Goal: Task Accomplishment & Management: Manage account settings

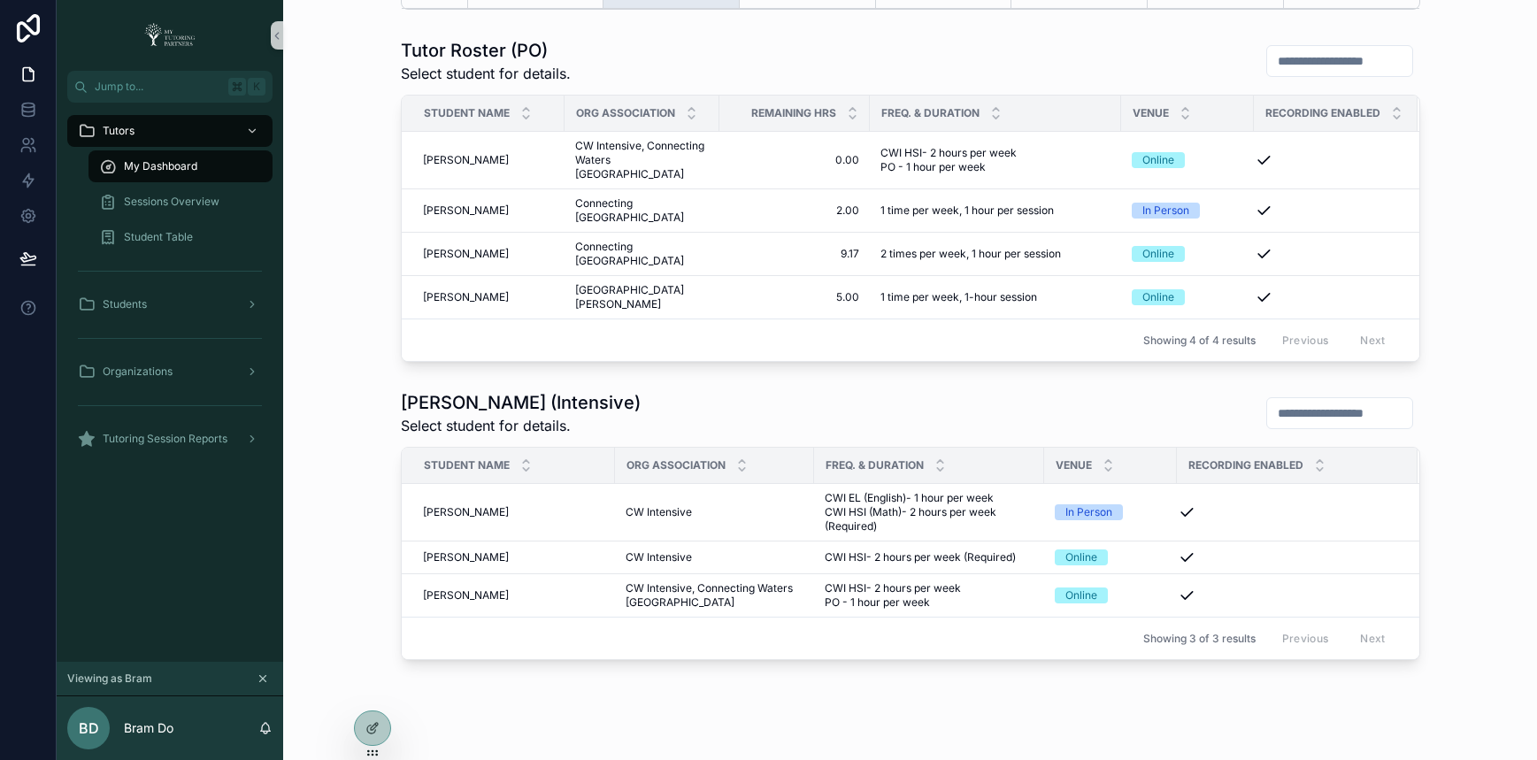
scroll to position [842, 0]
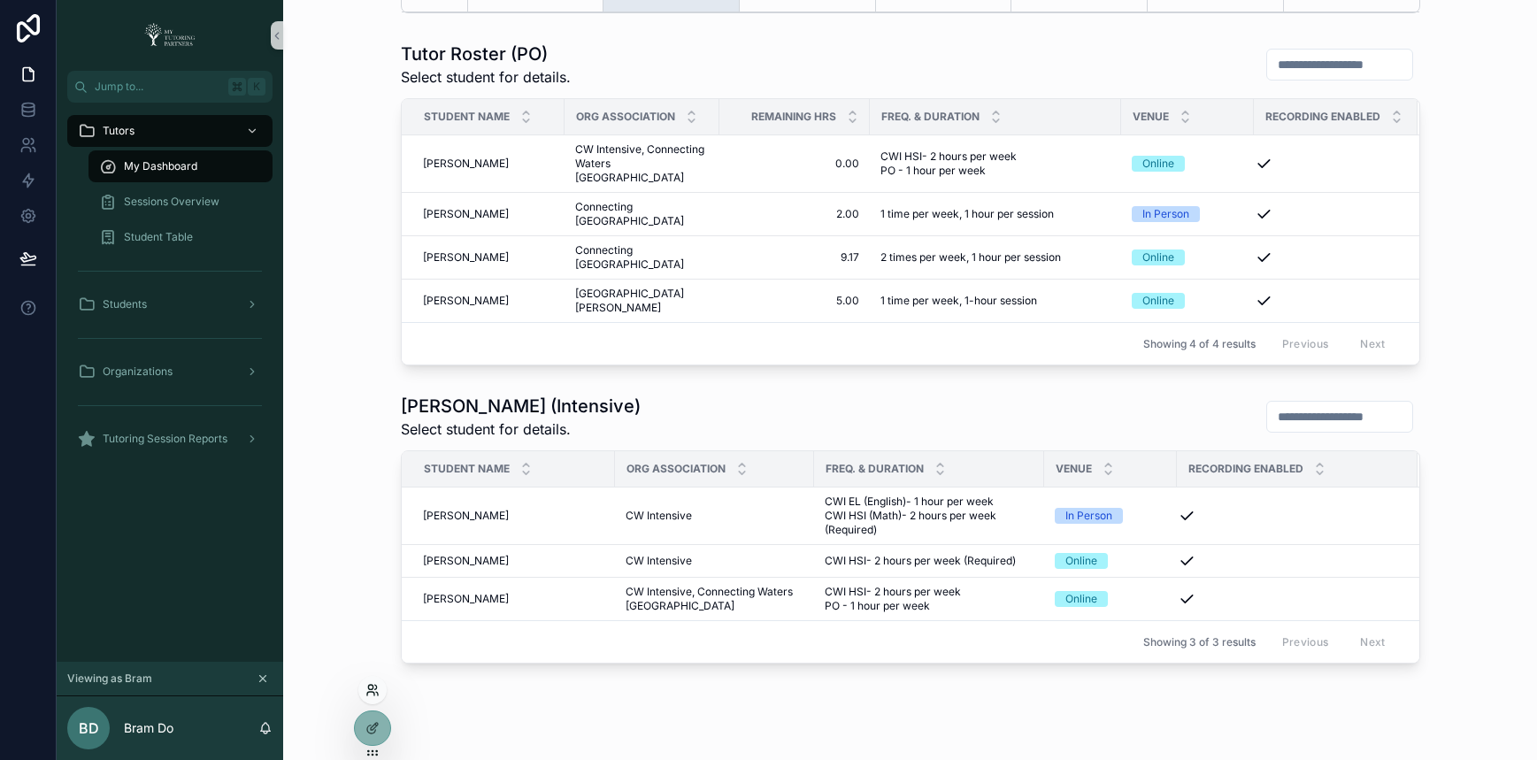
click at [376, 691] on icon at bounding box center [372, 690] width 14 height 14
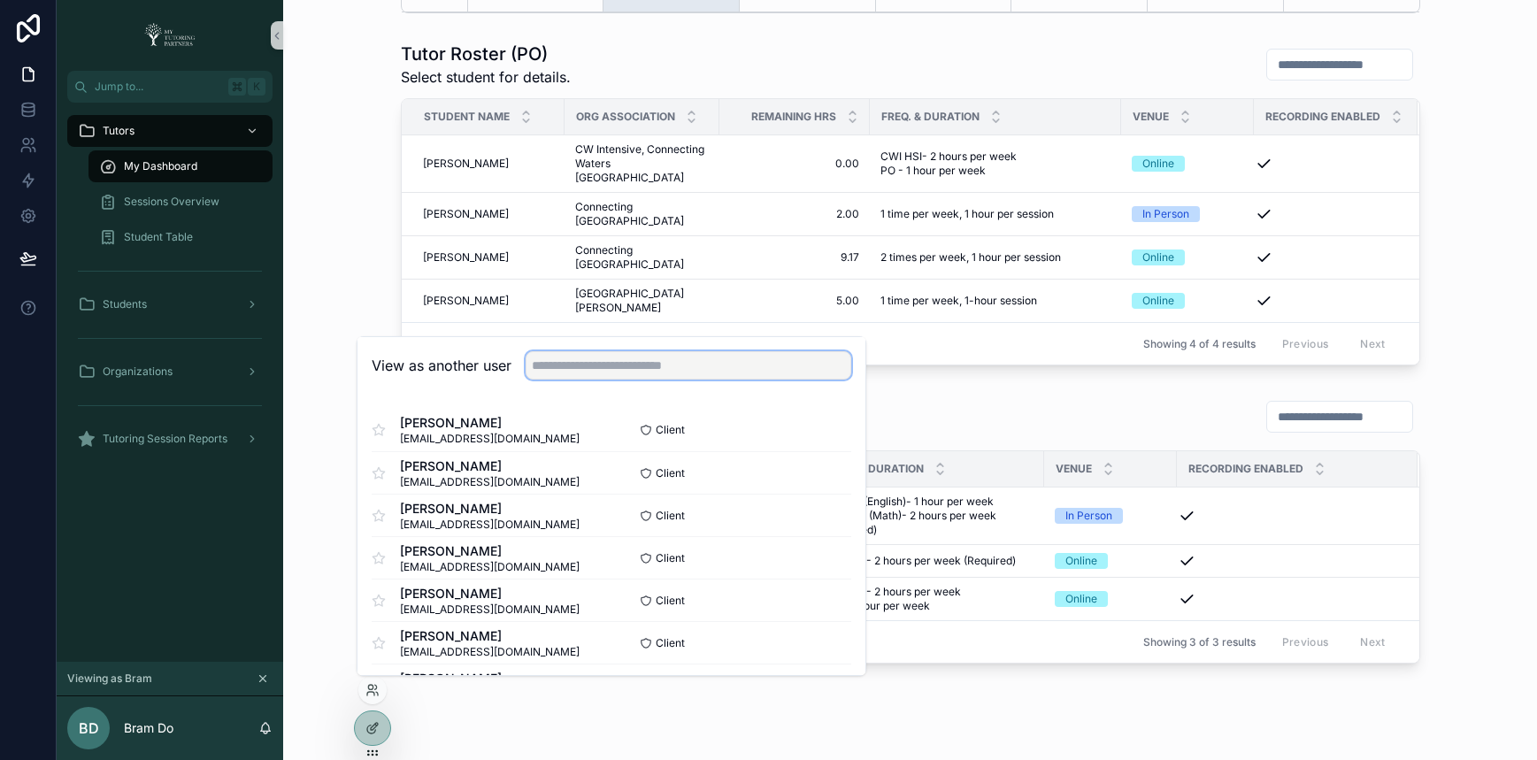
click at [574, 369] on input "text" at bounding box center [689, 365] width 326 height 28
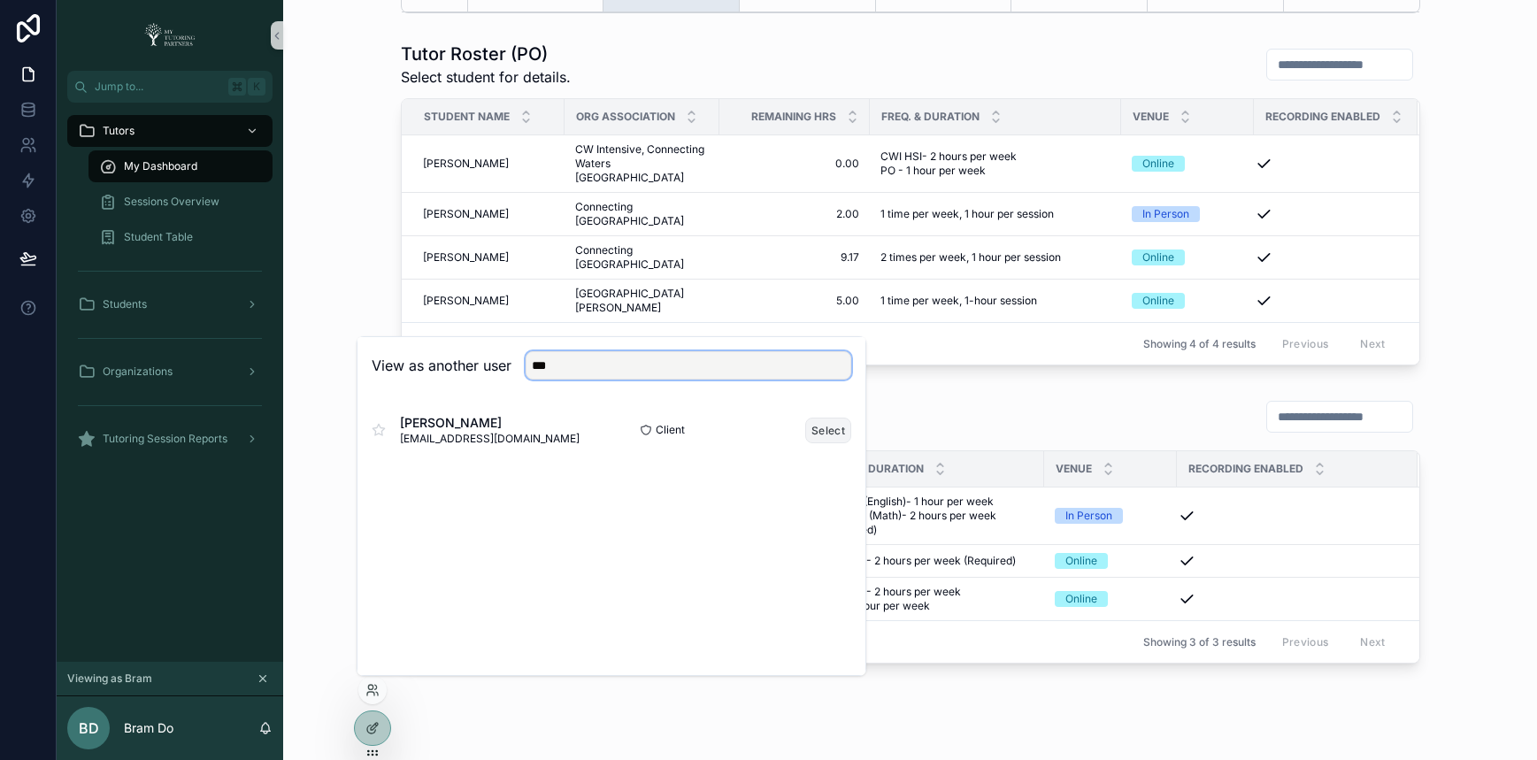
type input "***"
click at [814, 434] on button "Select" at bounding box center [828, 431] width 46 height 26
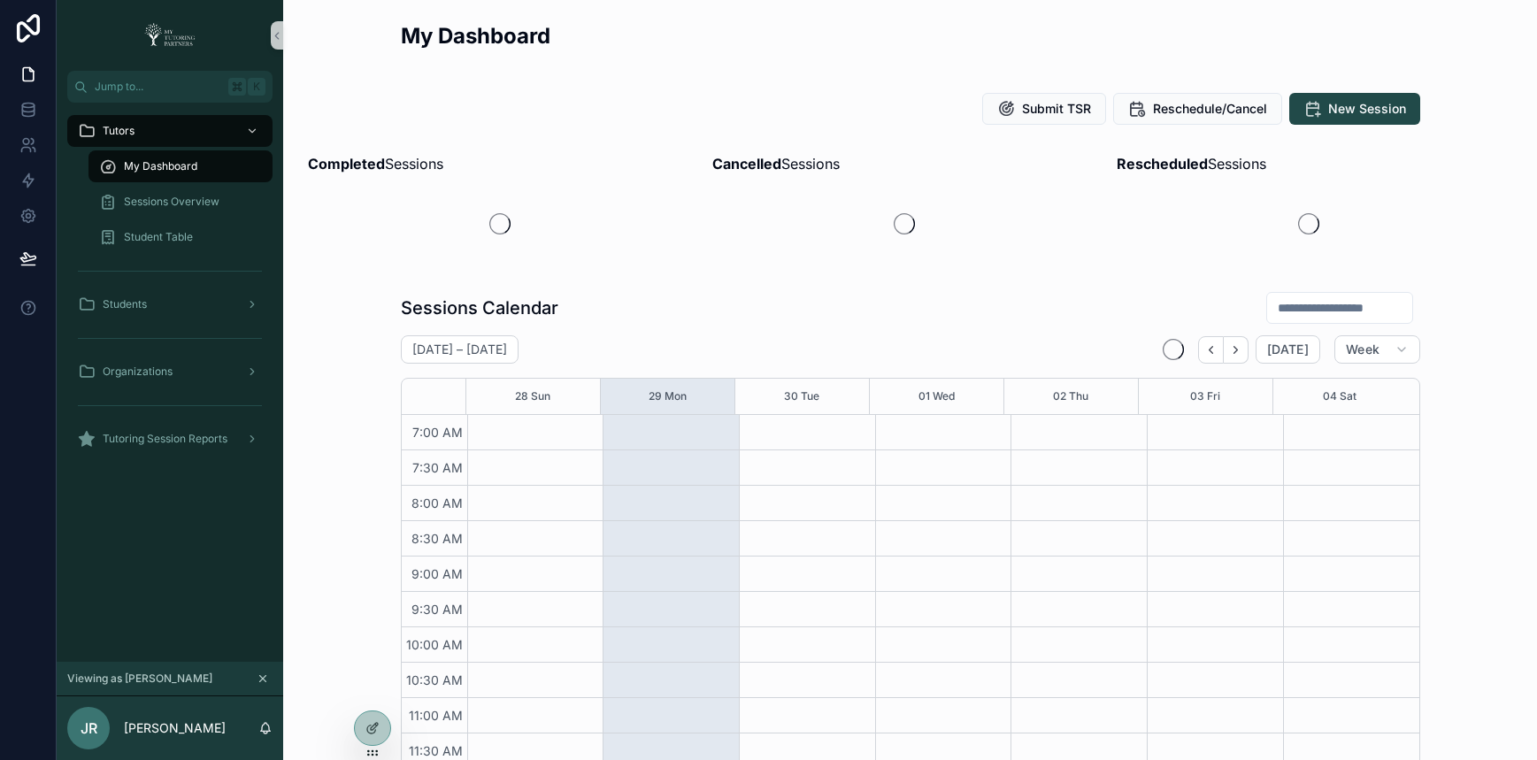
scroll to position [475, 0]
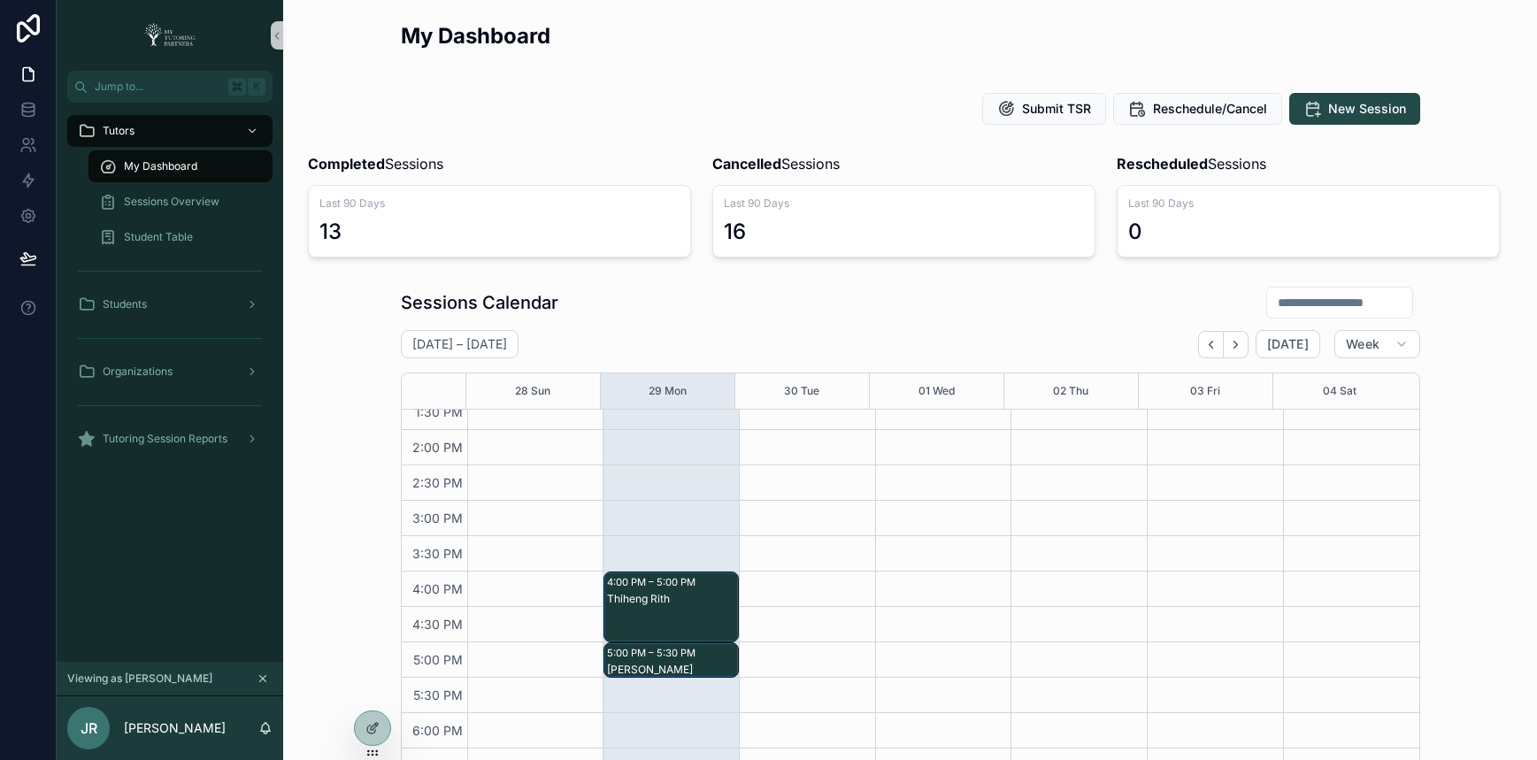
click at [320, 331] on div "Sessions Calendar [DATE] – [DATE] [DATE] Week 28 Sun 29 Mon 30 Tue 01 Wed 02 Th…" at bounding box center [909, 571] width 1225 height 584
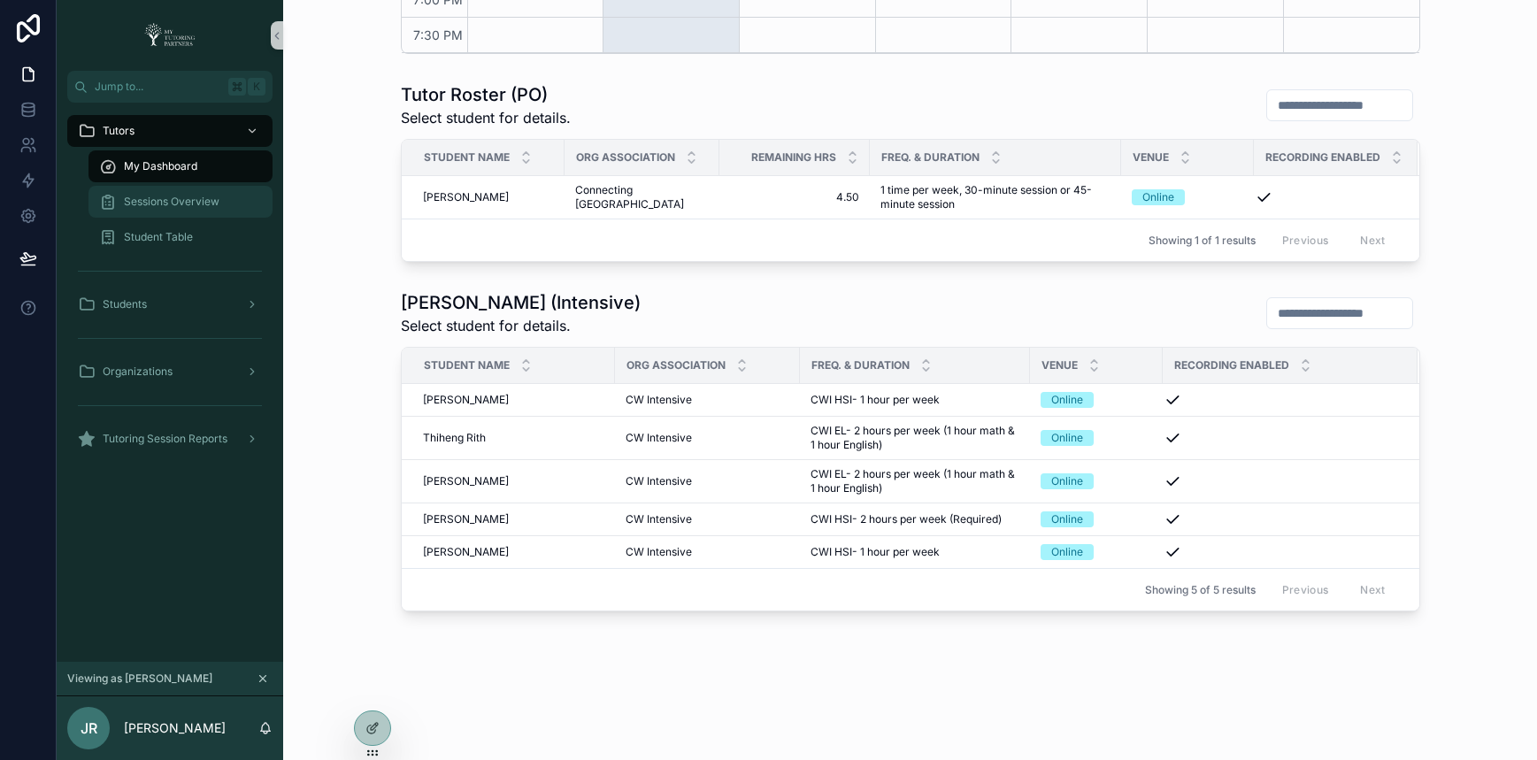
click at [190, 208] on span "Sessions Overview" at bounding box center [172, 202] width 96 height 14
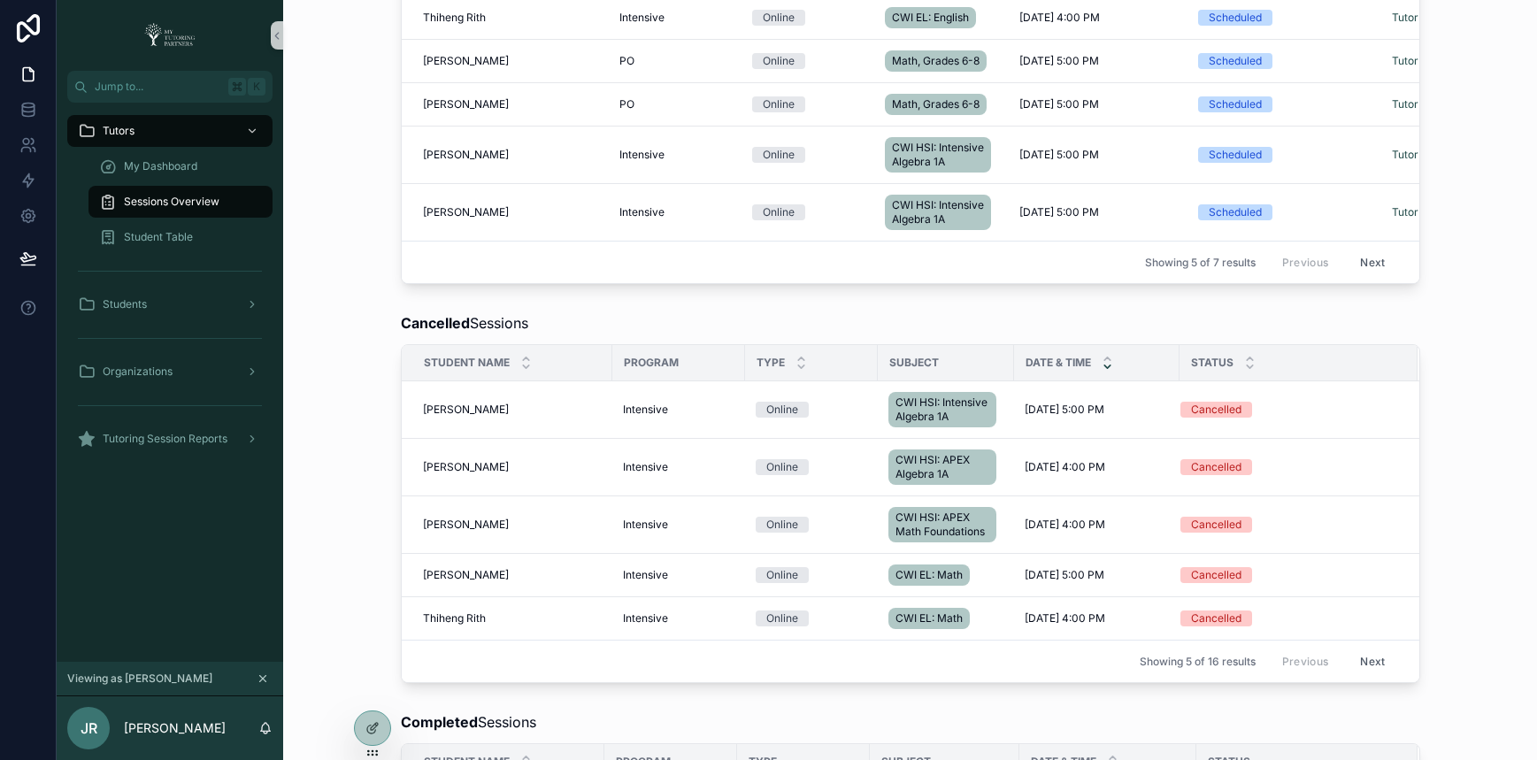
scroll to position [254, 0]
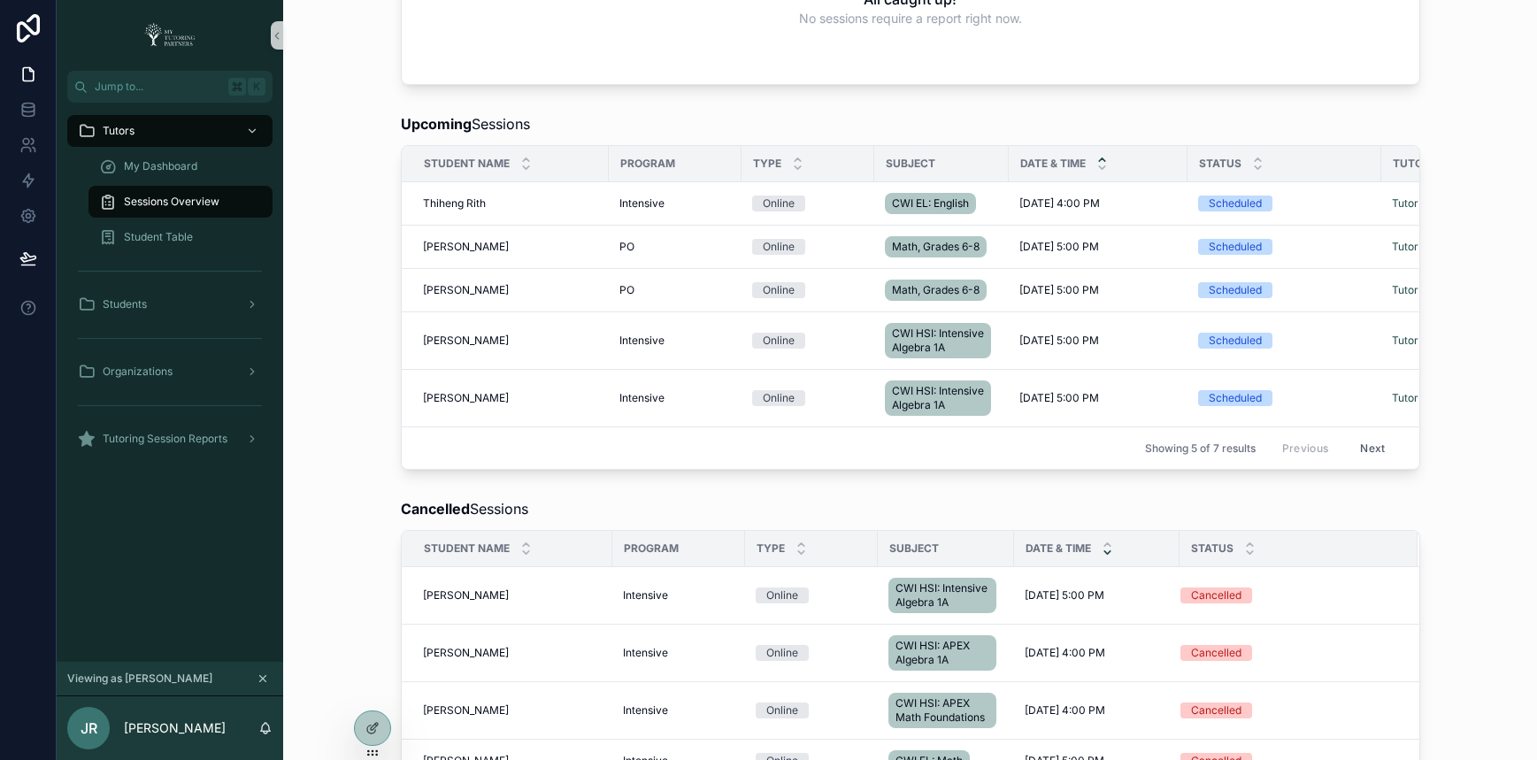
click at [1373, 462] on button "Next" at bounding box center [1372, 447] width 50 height 27
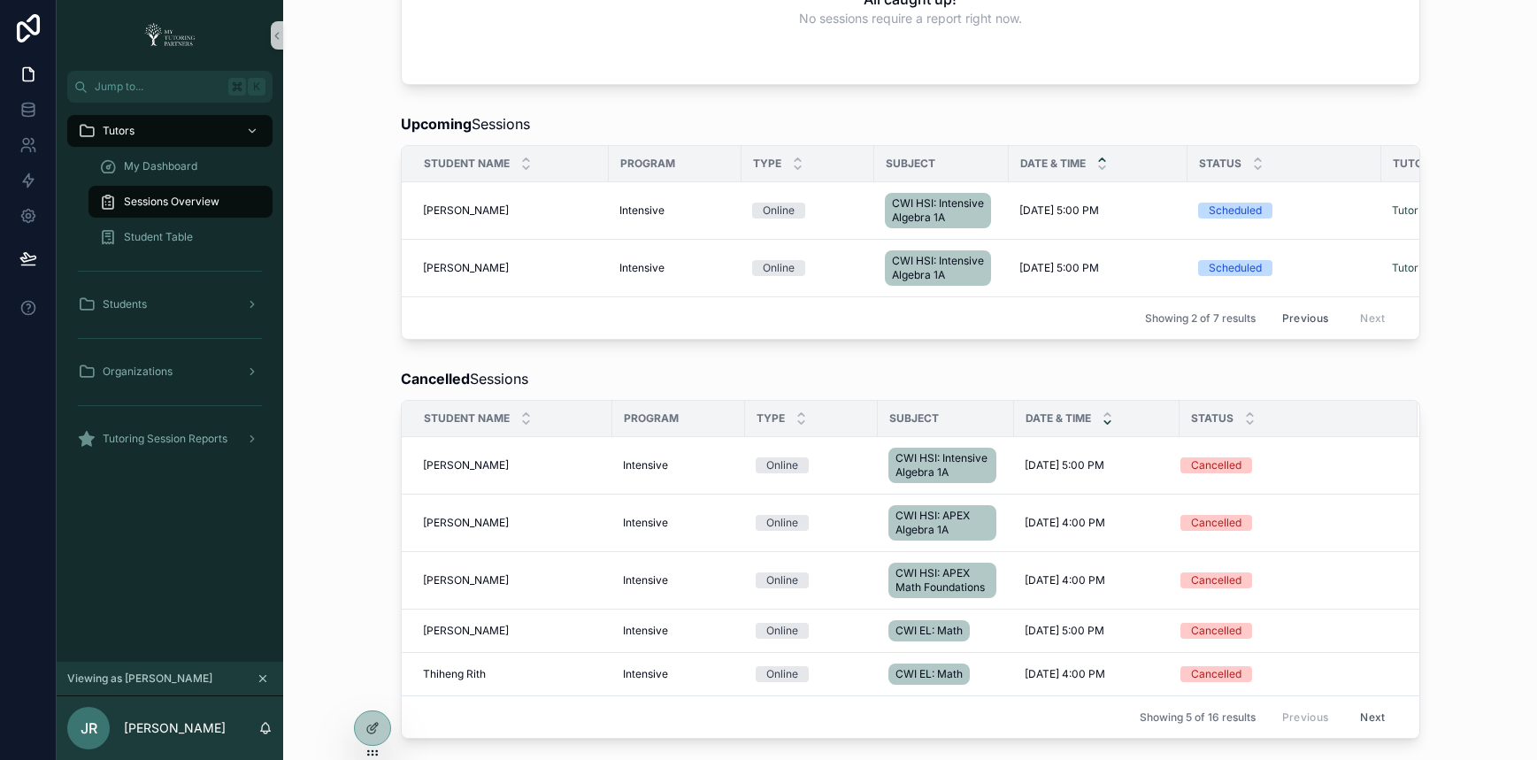
click at [1299, 332] on button "Previous" at bounding box center [1305, 317] width 71 height 27
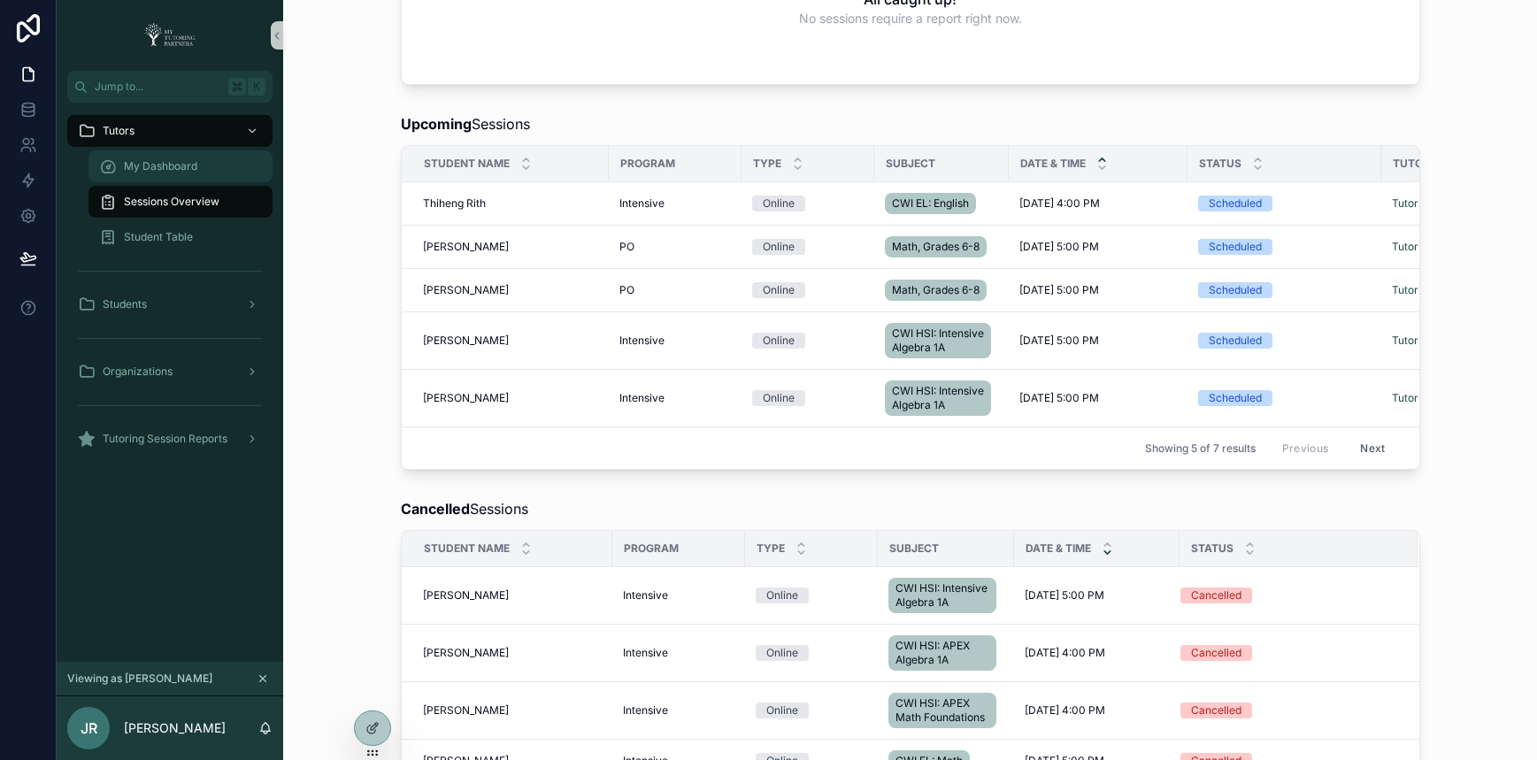
click at [178, 169] on span "My Dashboard" at bounding box center [160, 166] width 73 height 14
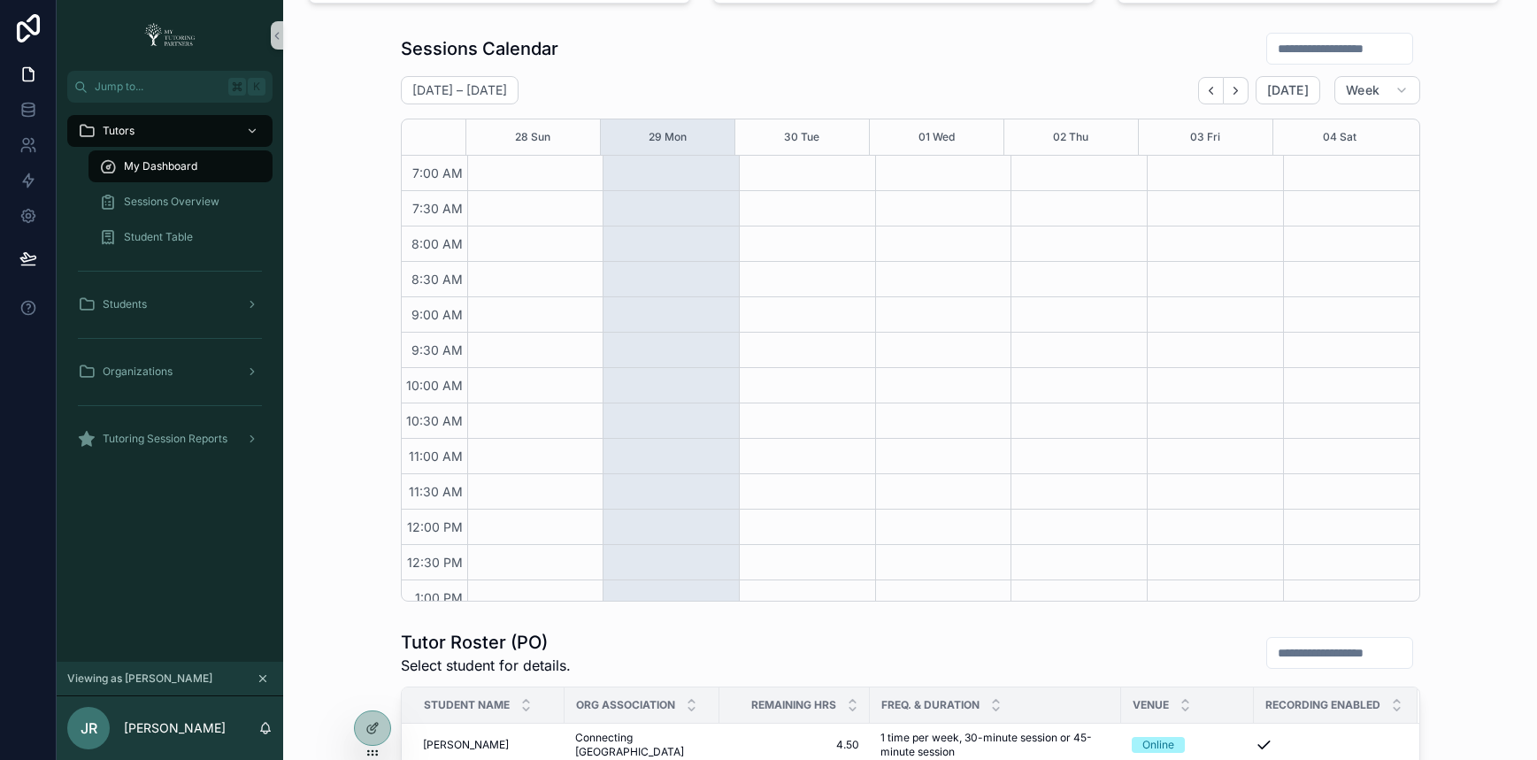
scroll to position [475, 0]
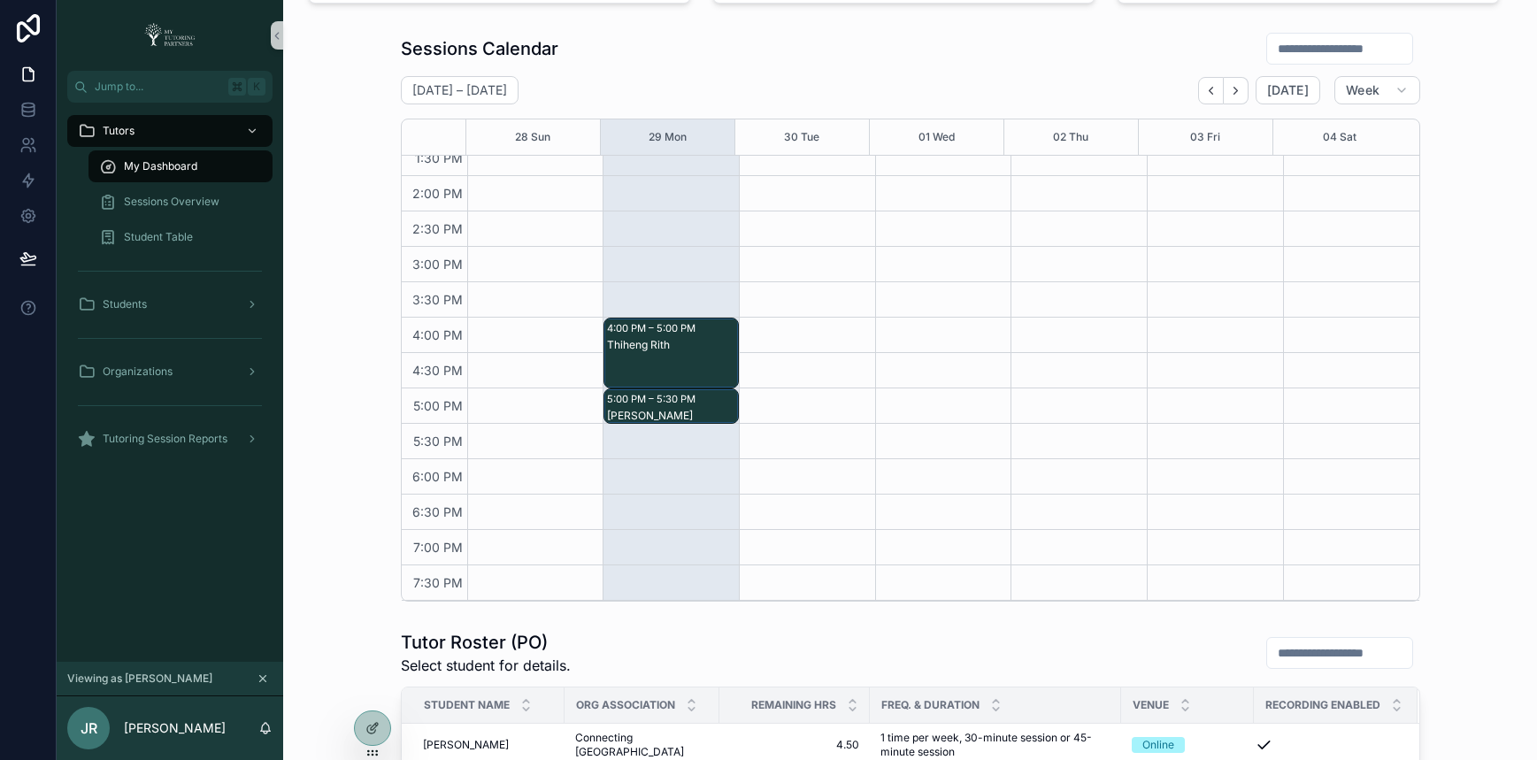
click at [325, 265] on div "Sessions Calendar [DATE] – [DATE] [DATE] Week 28 Sun 29 Mon 30 Tue 01 Wed 02 Th…" at bounding box center [909, 317] width 1225 height 584
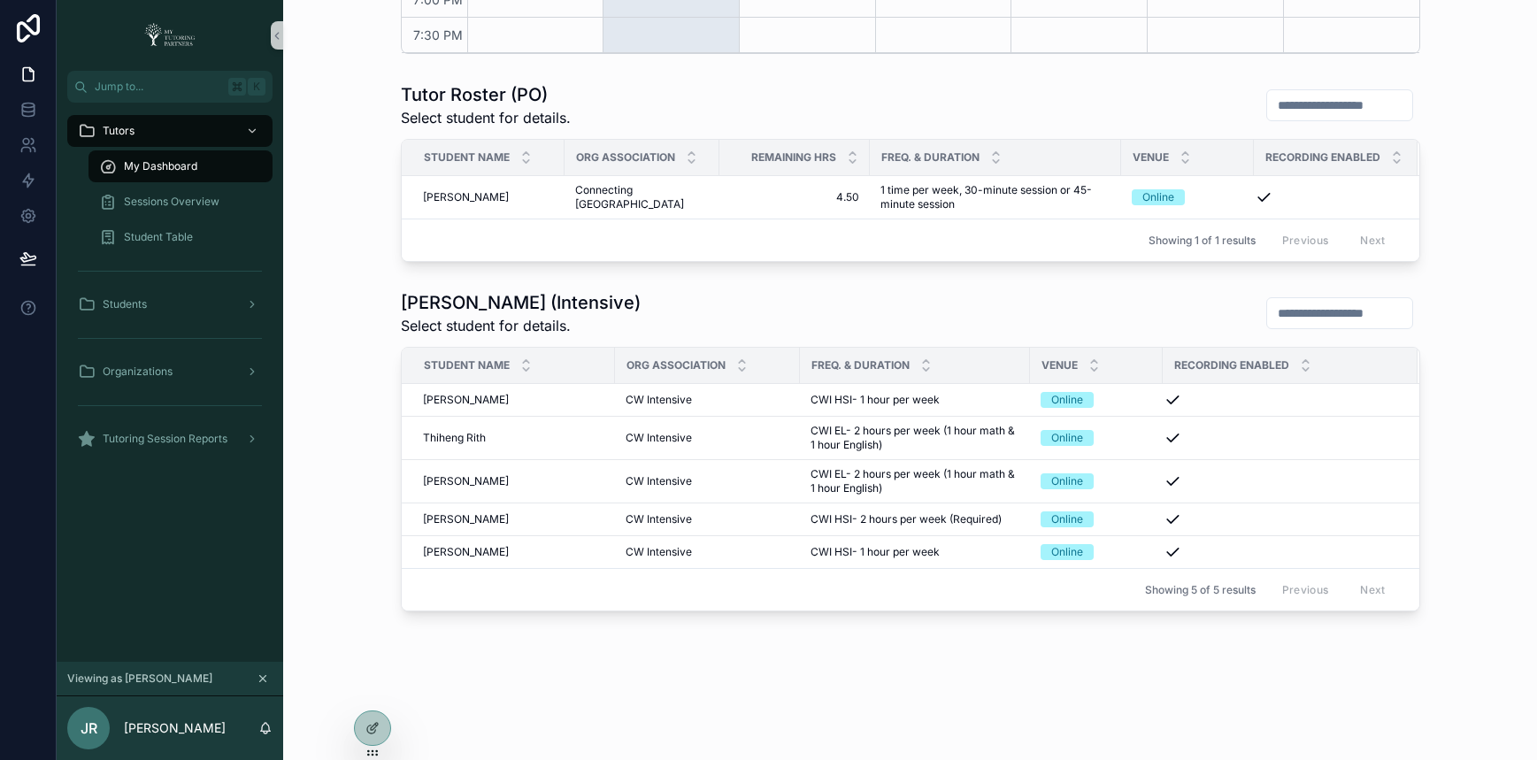
scroll to position [0, 0]
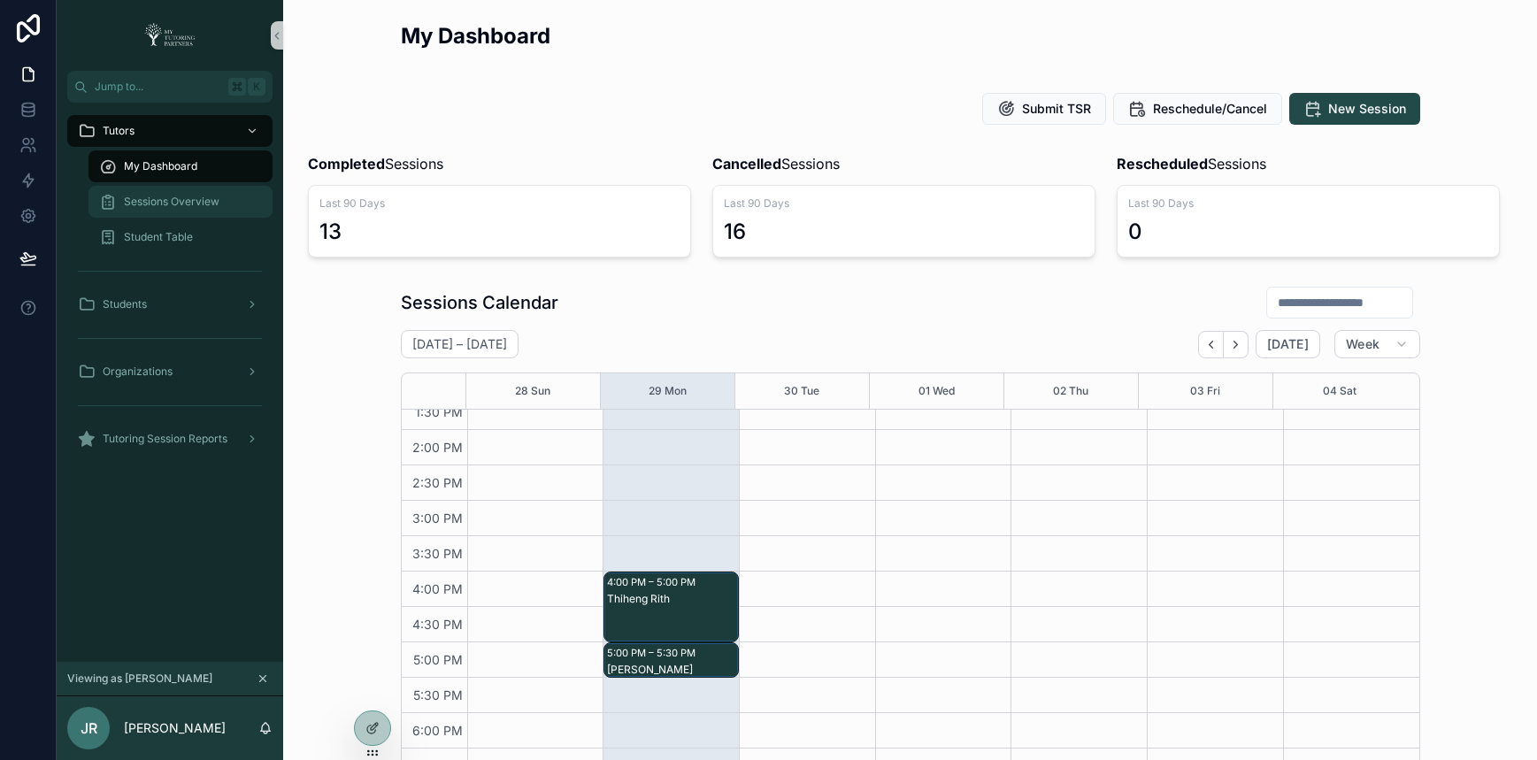
click at [166, 205] on span "Sessions Overview" at bounding box center [172, 202] width 96 height 14
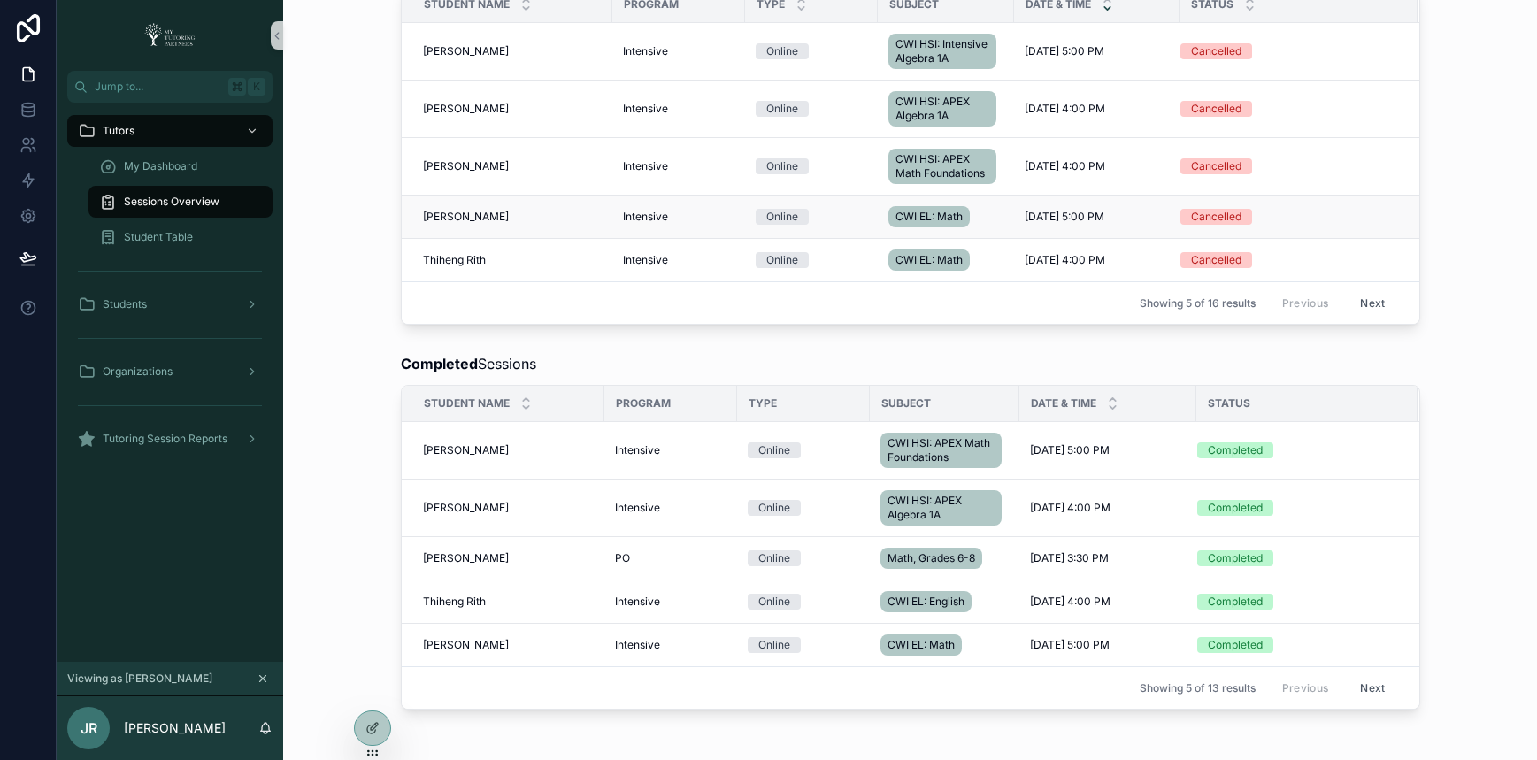
scroll to position [800, 0]
click at [1368, 315] on button "Next" at bounding box center [1372, 301] width 50 height 27
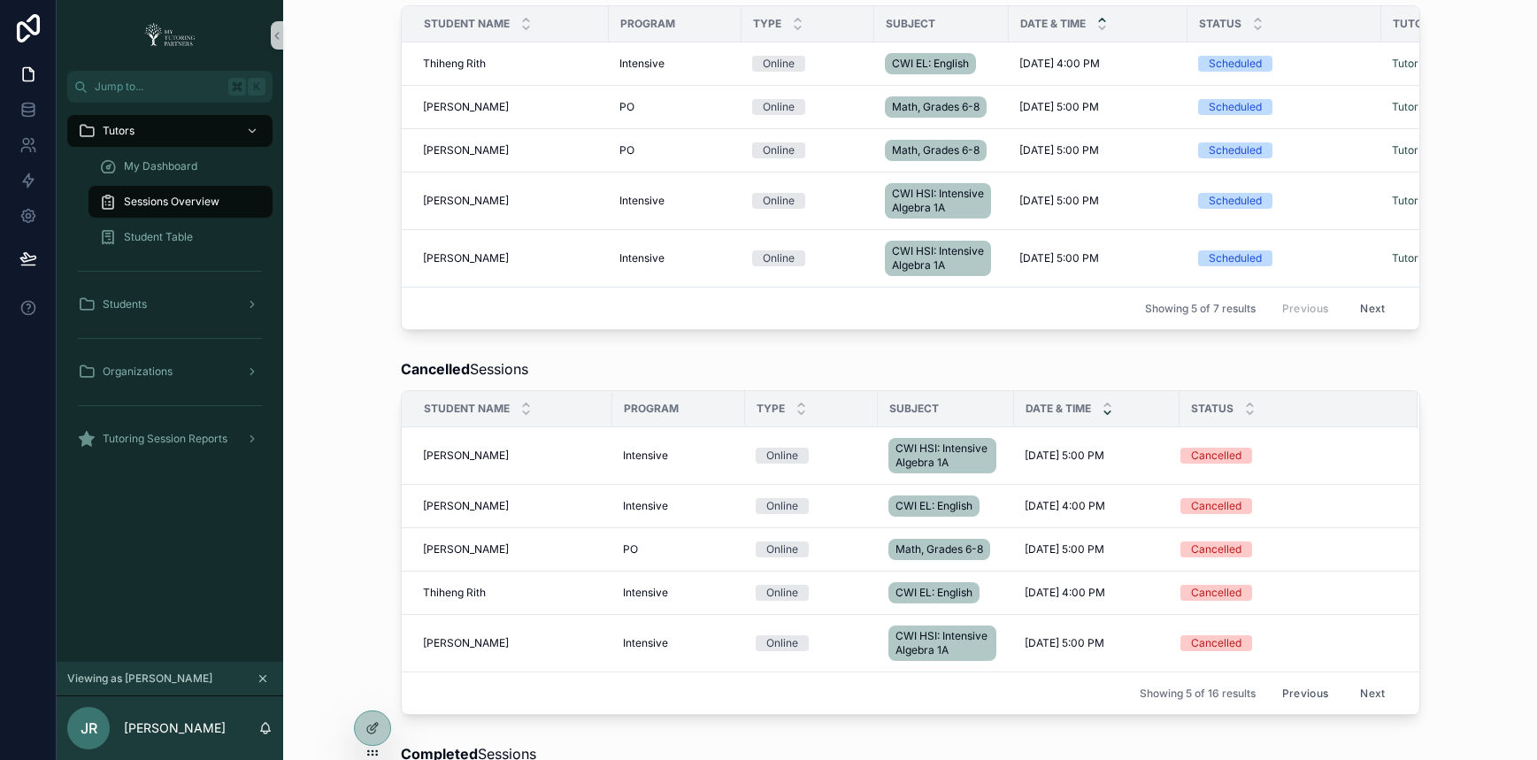
scroll to position [360, 0]
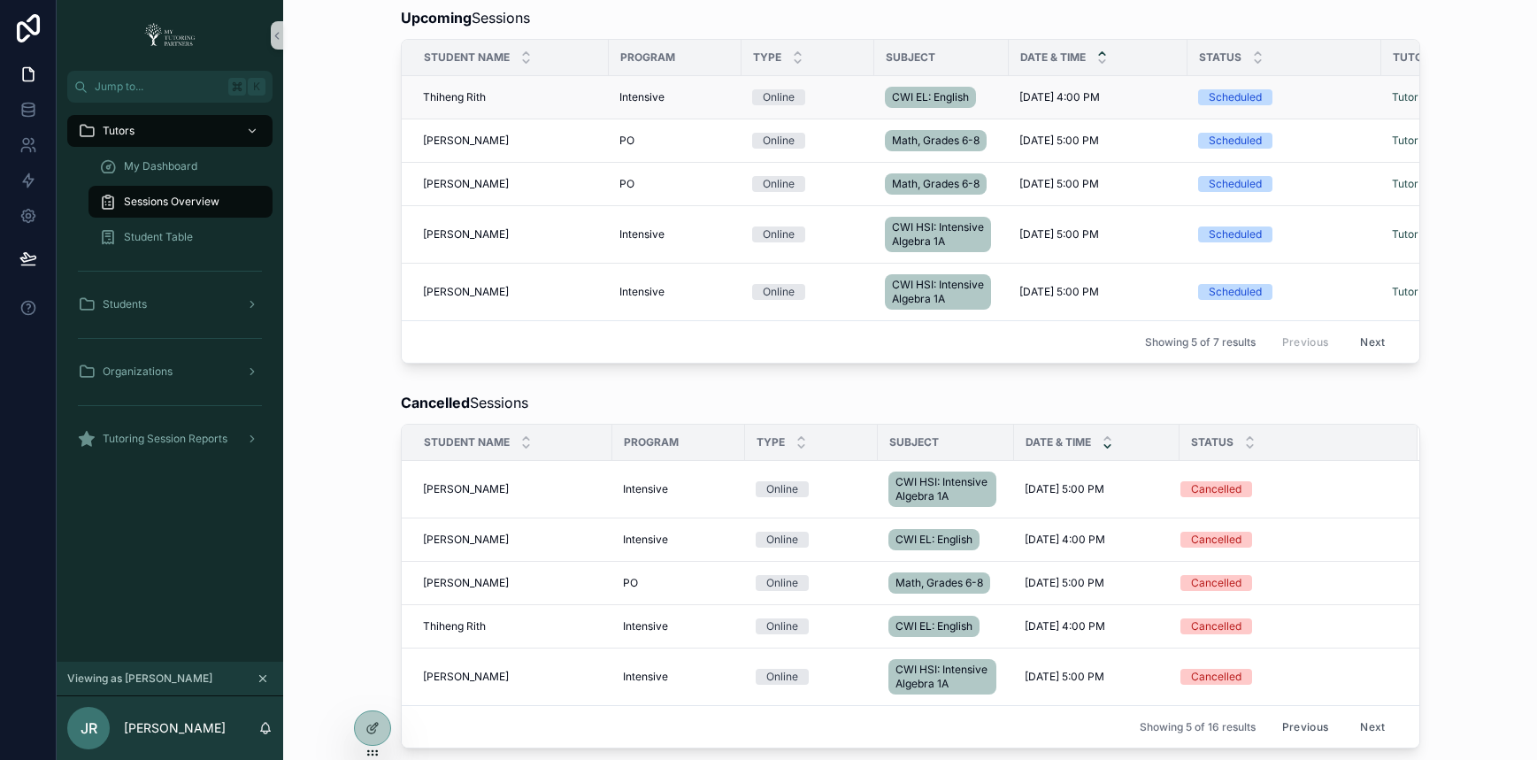
click at [446, 97] on span "Thiheng Rith" at bounding box center [454, 97] width 63 height 14
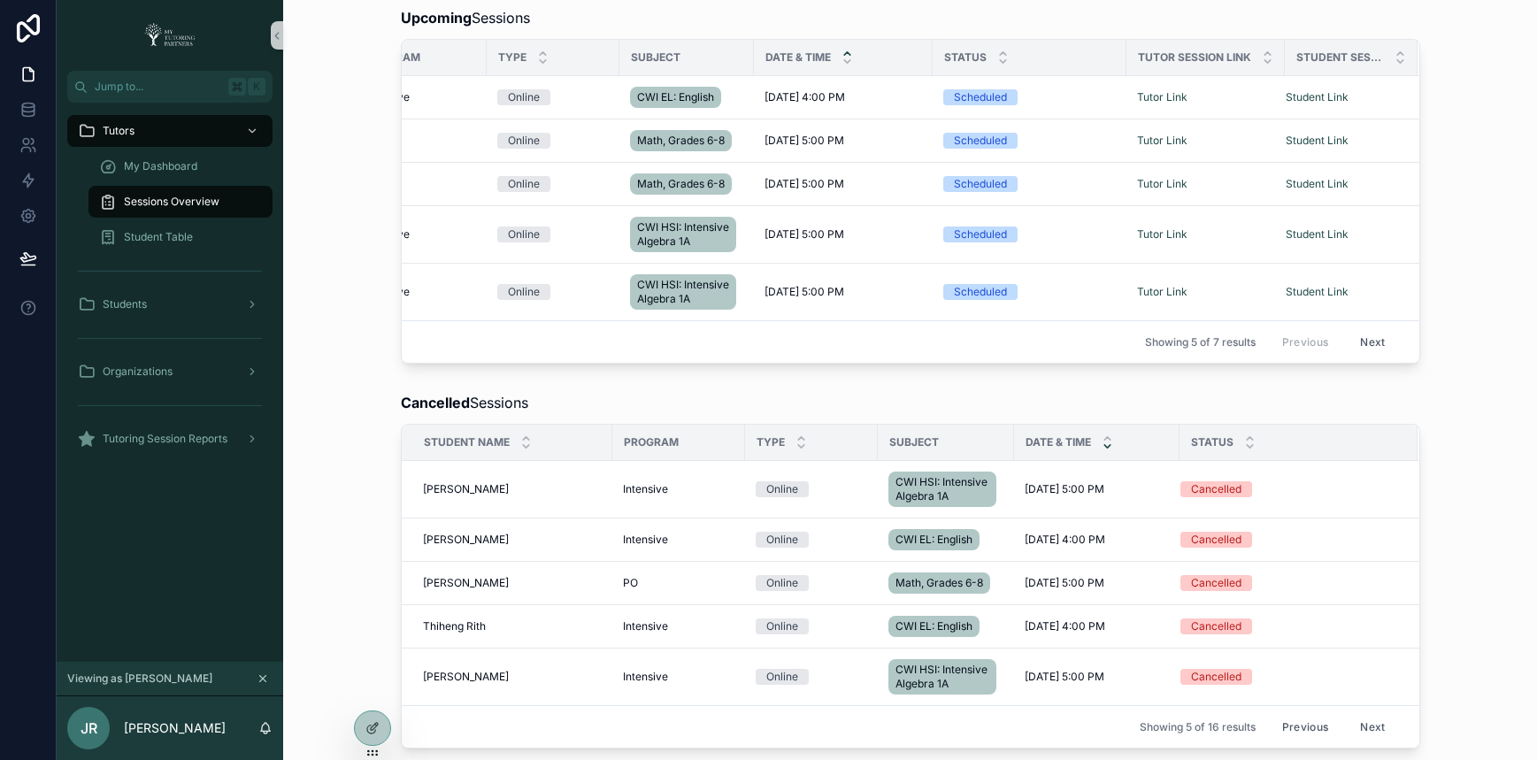
scroll to position [0, 0]
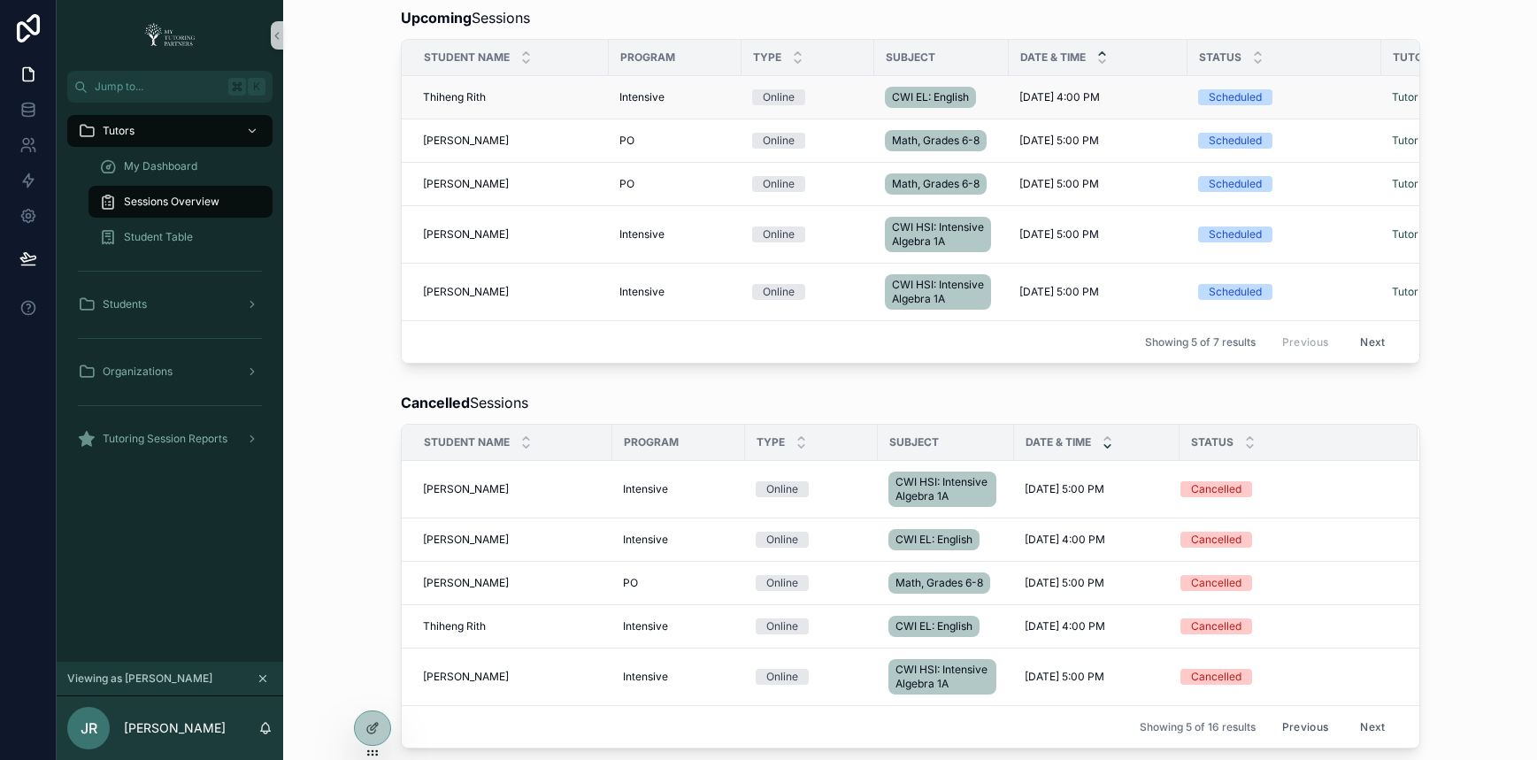
click at [642, 100] on span "Intensive" at bounding box center [641, 97] width 45 height 14
click at [777, 98] on div "Online" at bounding box center [779, 97] width 32 height 16
click at [435, 99] on span "Thiheng Rith" at bounding box center [454, 97] width 63 height 14
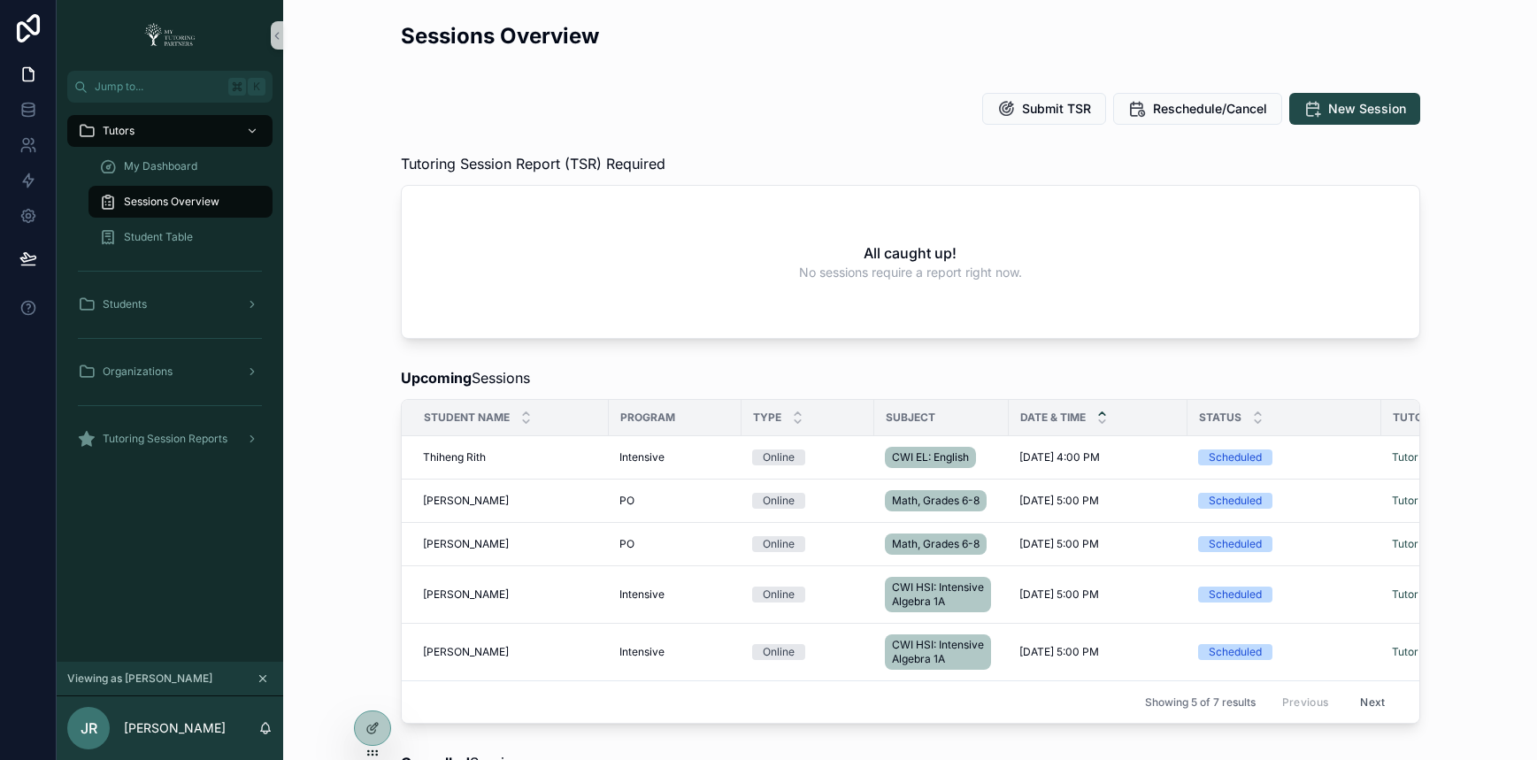
click at [319, 336] on div "Tutoring Session Report (TSR) Required All caught up! No sessions require a rep…" at bounding box center [909, 246] width 1225 height 200
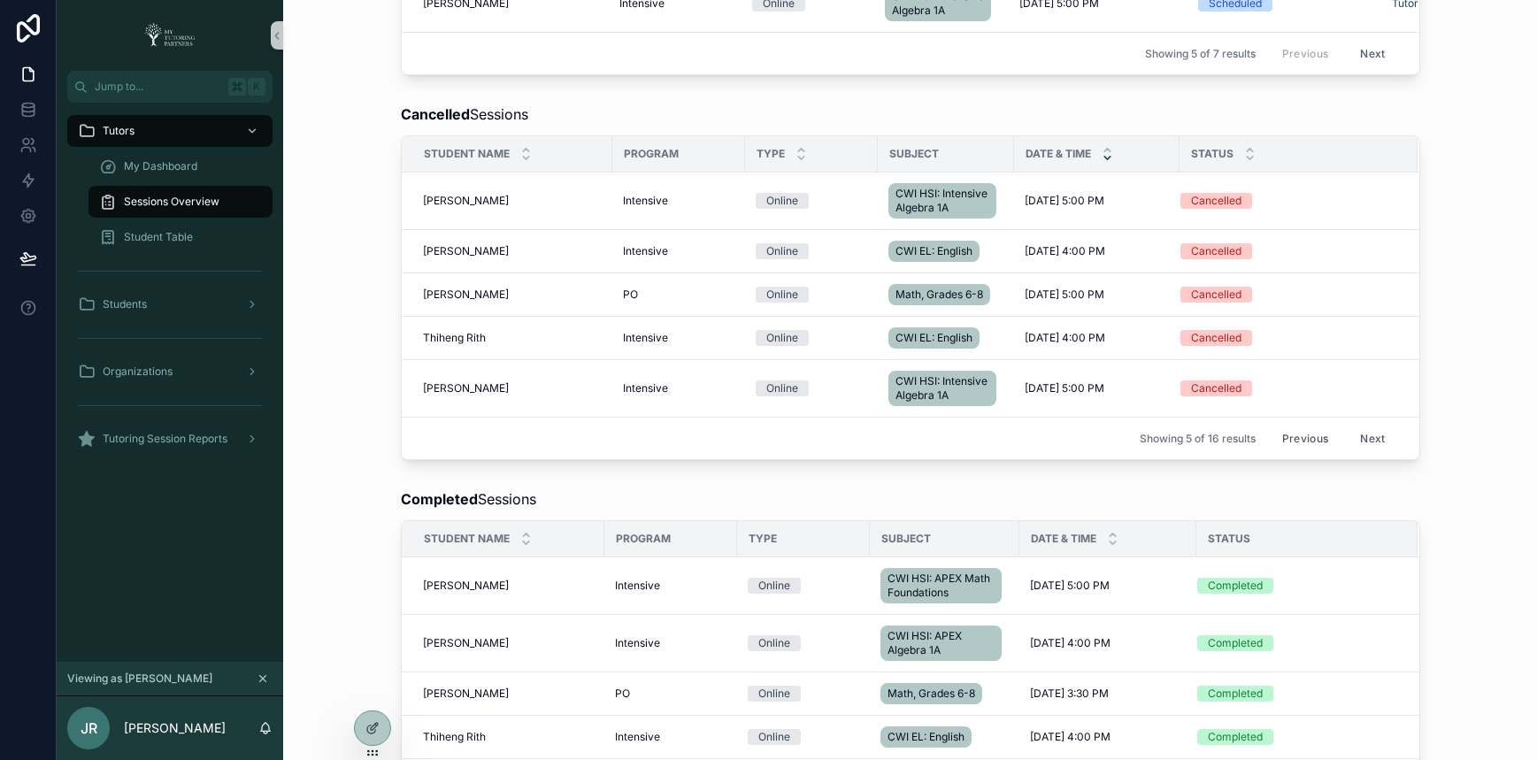
scroll to position [844, 0]
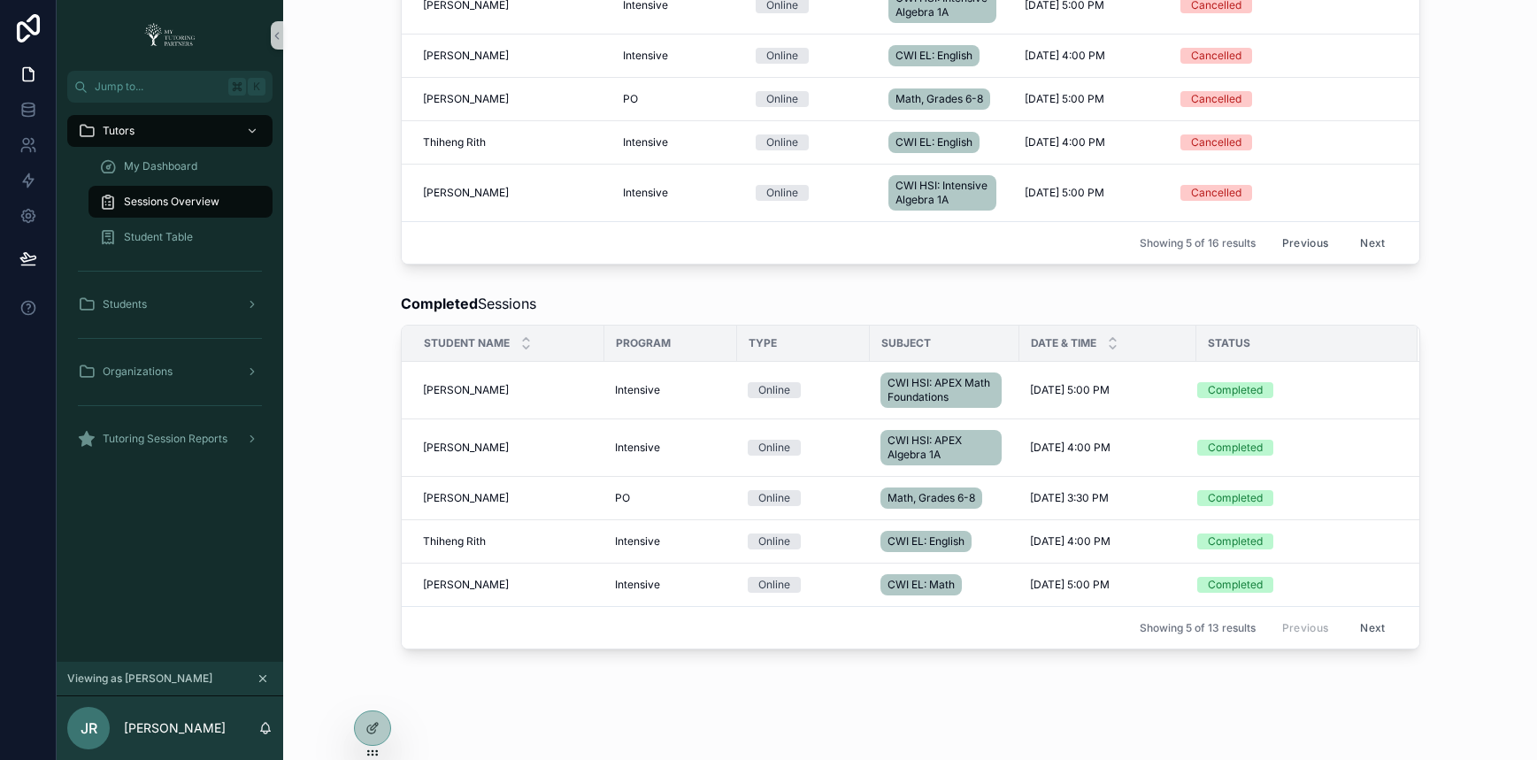
click at [363, 198] on div "Cancelled Sessions Student Name Program Type Subject Date & Time Status [PERSON…" at bounding box center [909, 86] width 1225 height 371
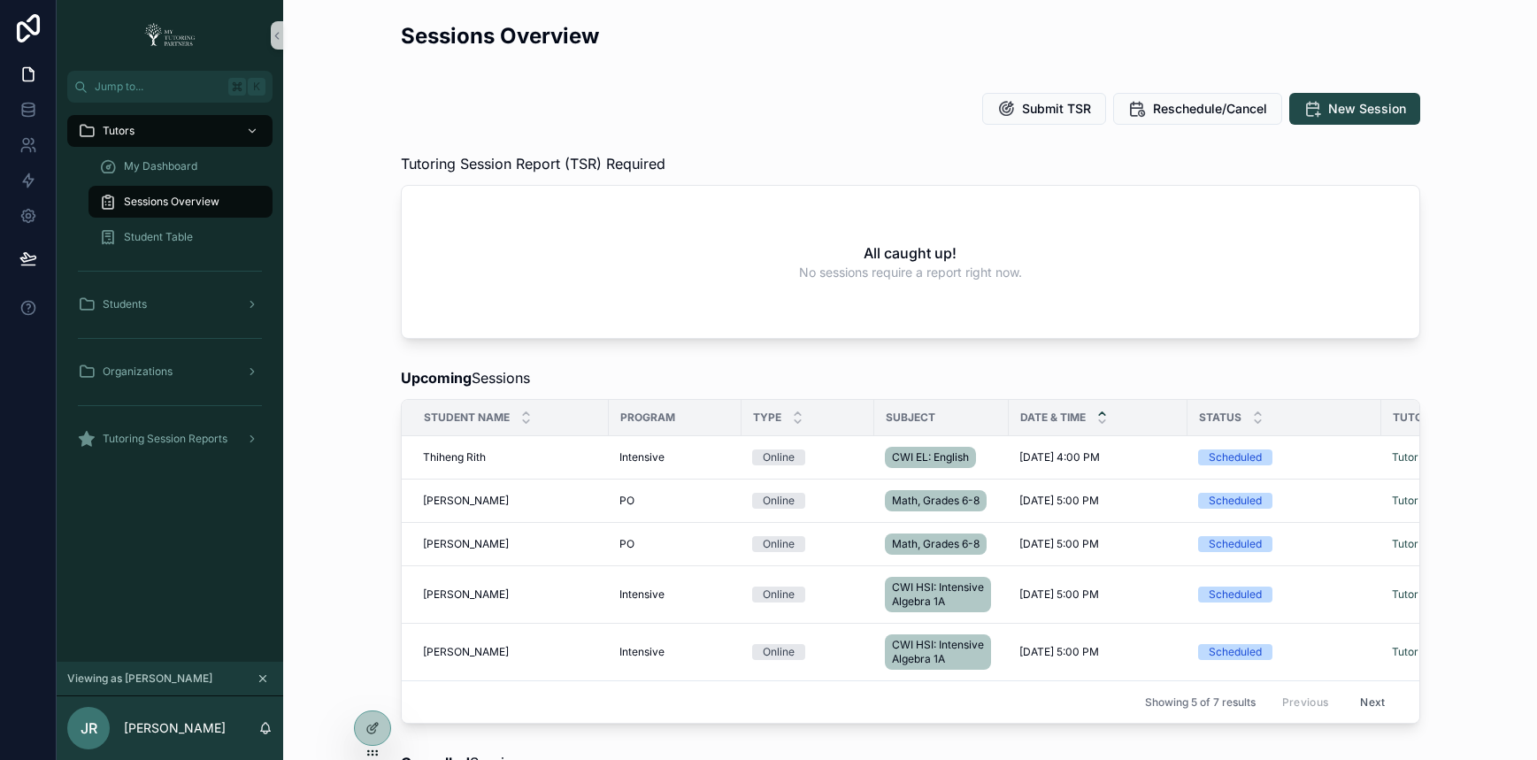
scroll to position [279, 0]
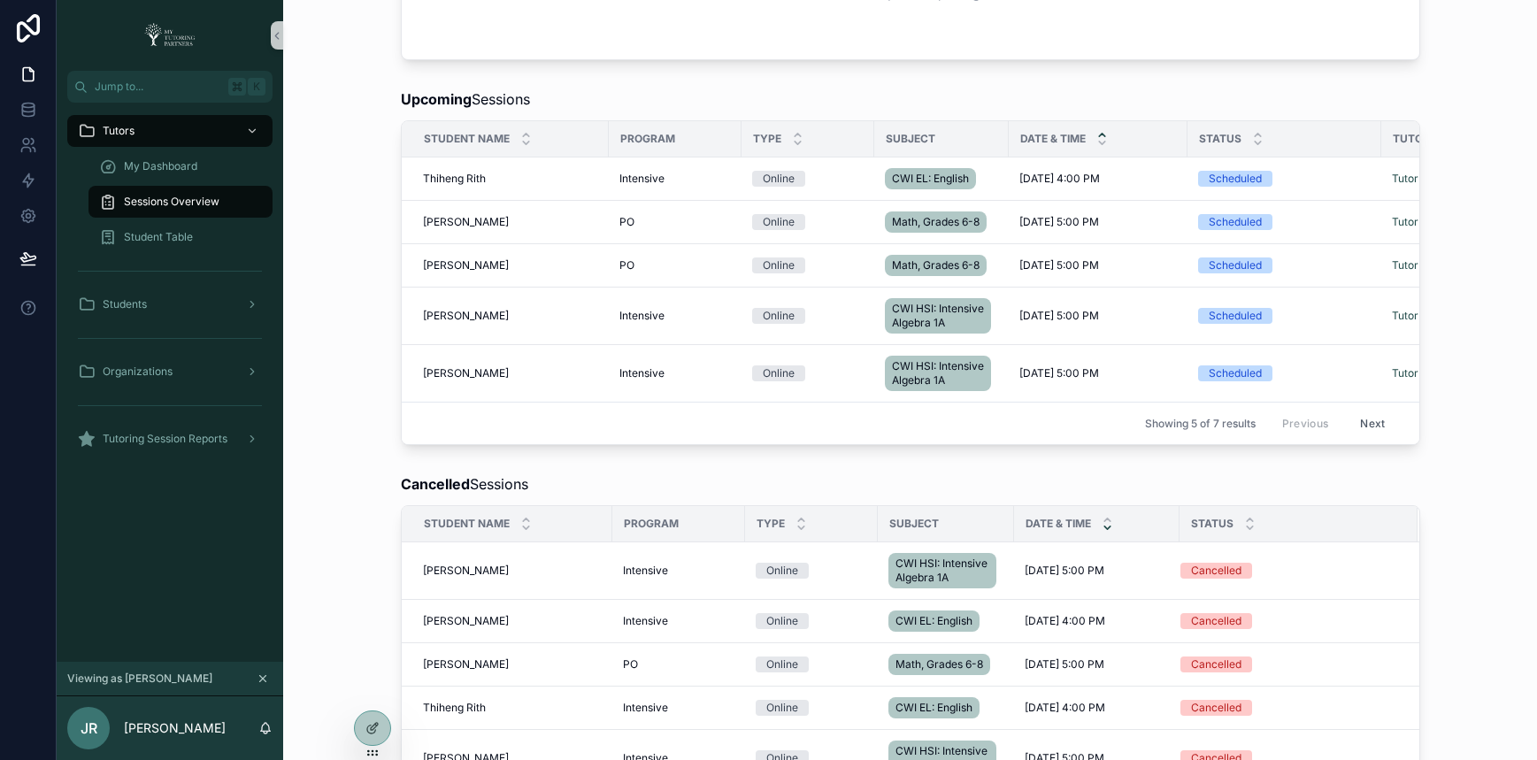
click at [363, 303] on div "Upcoming Sessions Student Name Program Type Subject Date & Time Status Tutor Se…" at bounding box center [909, 266] width 1225 height 371
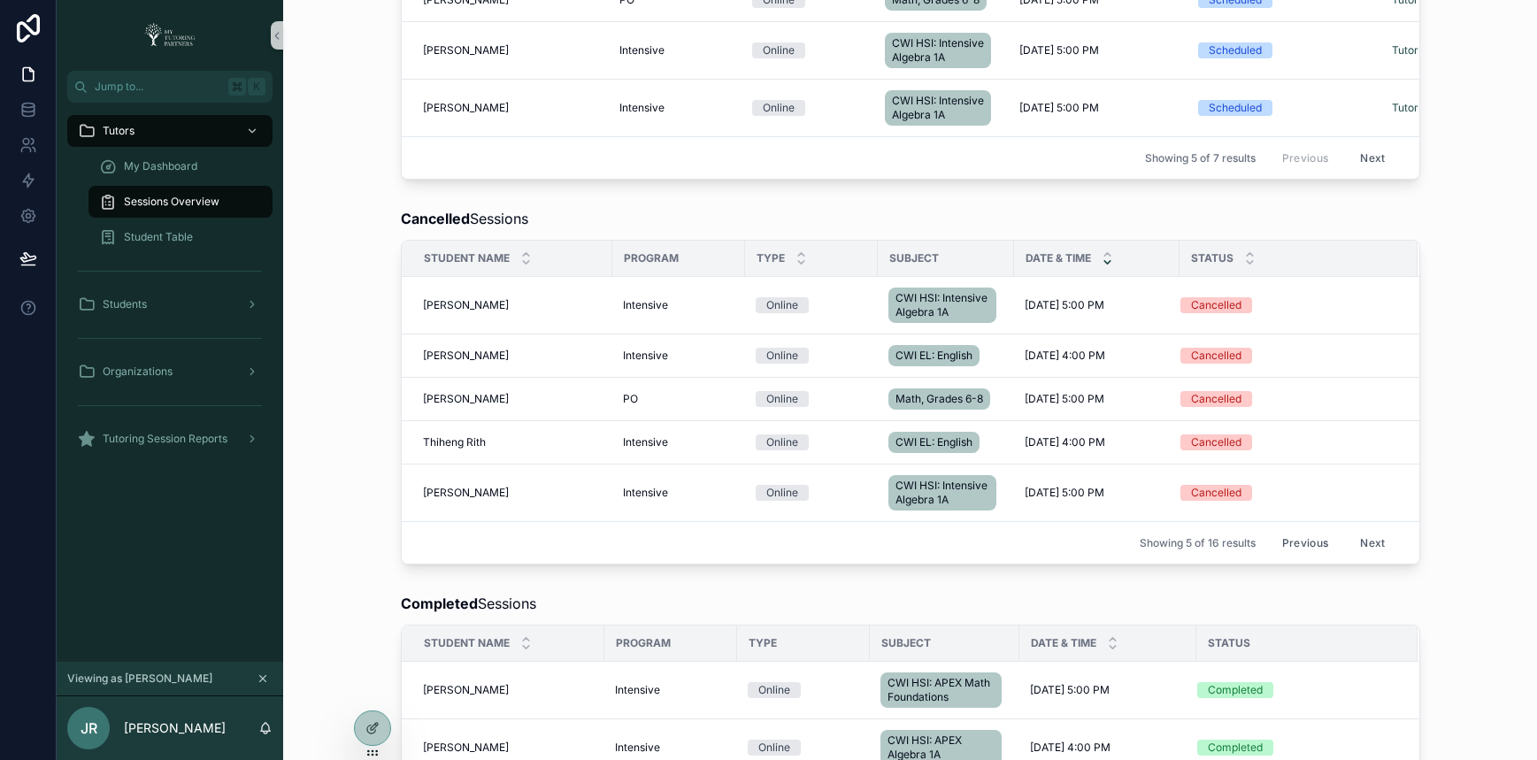
scroll to position [252, 0]
